Goal: Navigation & Orientation: Find specific page/section

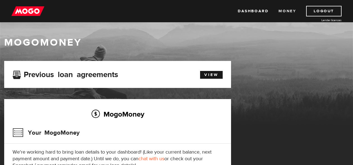
click at [289, 10] on link "Money" at bounding box center [287, 11] width 18 height 11
click at [289, 11] on link "Money" at bounding box center [287, 11] width 18 height 11
